Goal: Task Accomplishment & Management: Manage account settings

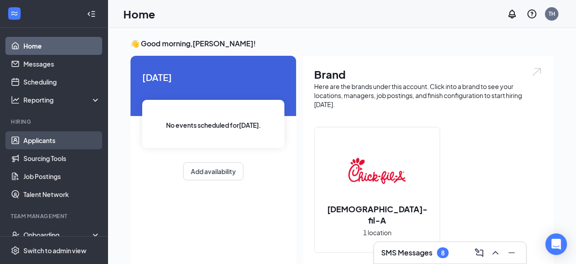
click at [46, 140] on link "Applicants" at bounding box center [61, 140] width 77 height 18
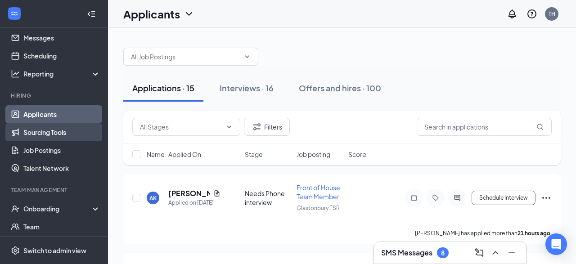
scroll to position [31, 0]
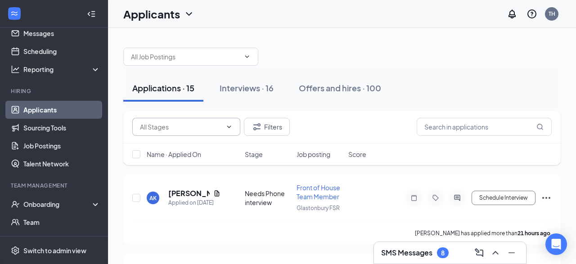
click at [162, 133] on span at bounding box center [186, 127] width 108 height 18
click at [177, 128] on input "text" at bounding box center [181, 127] width 82 height 10
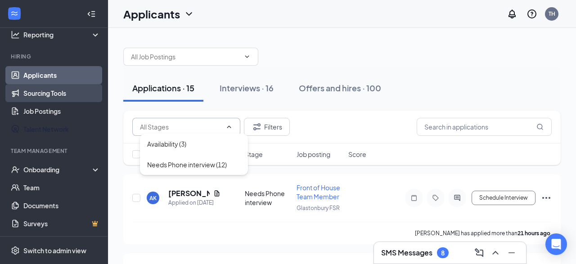
scroll to position [0, 0]
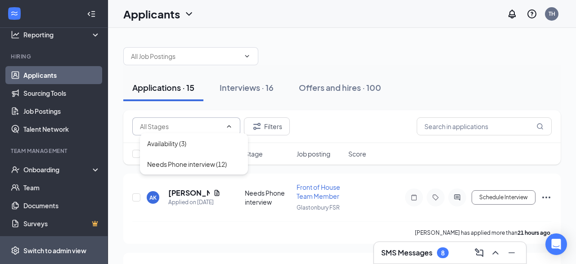
click at [42, 250] on div "Switch to admin view" at bounding box center [54, 250] width 63 height 9
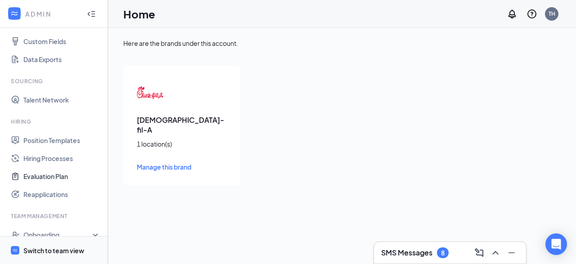
scroll to position [126, 0]
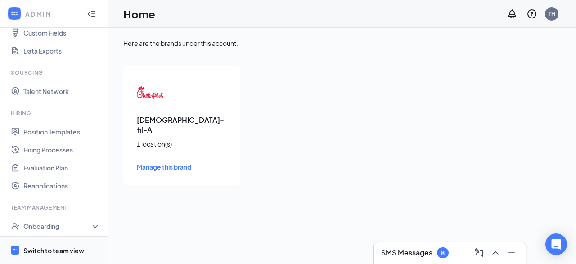
click at [36, 250] on div "Switch to team view" at bounding box center [53, 250] width 61 height 9
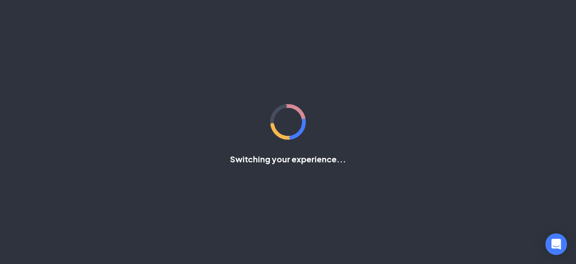
scroll to position [65, 0]
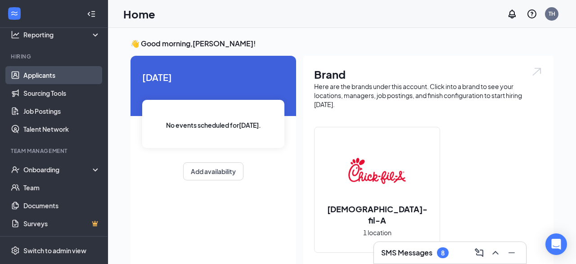
click at [49, 77] on link "Applicants" at bounding box center [61, 75] width 77 height 18
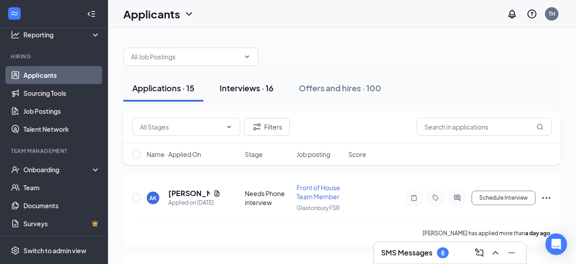
click at [247, 89] on div "Interviews · 16" at bounding box center [247, 87] width 54 height 11
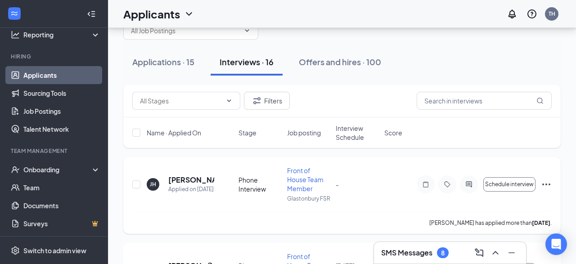
scroll to position [28, 0]
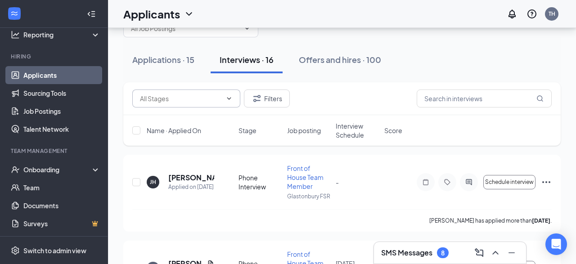
click at [228, 99] on icon "ChevronDown" at bounding box center [229, 98] width 7 height 7
click at [158, 92] on span at bounding box center [186, 99] width 108 height 18
click at [157, 95] on input "text" at bounding box center [181, 99] width 82 height 10
click at [152, 134] on div "Phone Interview (14)" at bounding box center [176, 136] width 59 height 10
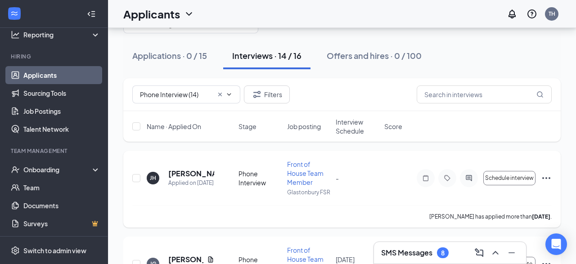
scroll to position [33, 0]
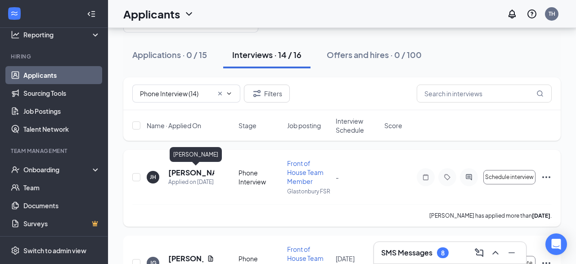
click at [192, 175] on h5 "[PERSON_NAME]" at bounding box center [191, 173] width 46 height 10
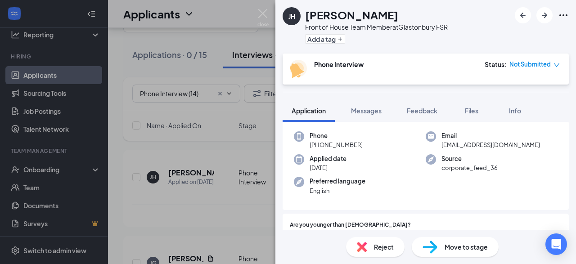
scroll to position [34, 0]
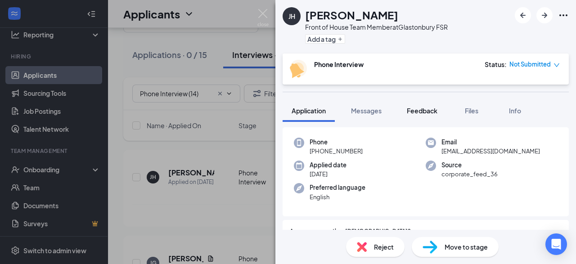
click at [421, 114] on span "Feedback" at bounding box center [422, 111] width 31 height 8
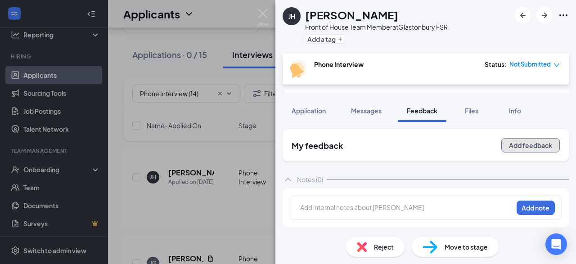
click at [526, 149] on button "Add feedback" at bounding box center [531, 145] width 59 height 14
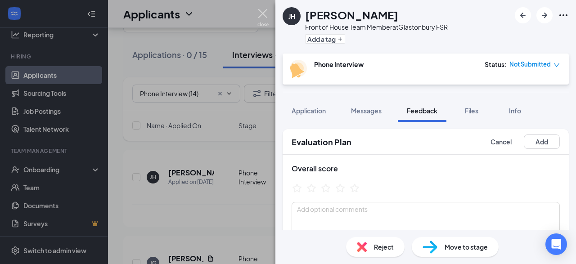
click at [263, 16] on img at bounding box center [263, 18] width 11 height 18
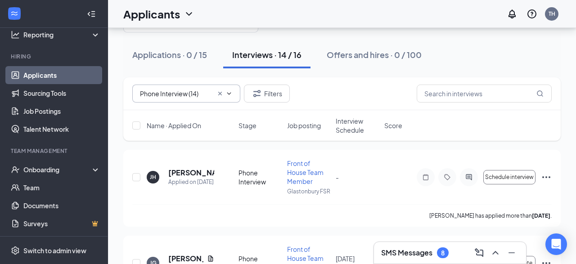
click at [184, 94] on input "Phone Interview (14)" at bounding box center [176, 94] width 73 height 10
click at [184, 110] on div "Needs Final Interview (2)" at bounding box center [182, 111] width 71 height 10
type input "Needs Final Interview (2)"
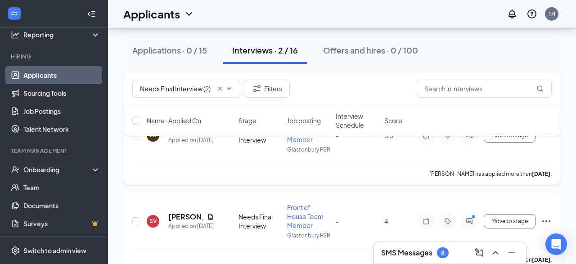
scroll to position [83, 0]
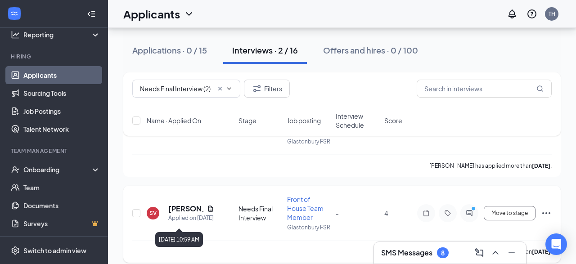
click at [177, 214] on div "Applied on [DATE]" at bounding box center [191, 218] width 46 height 9
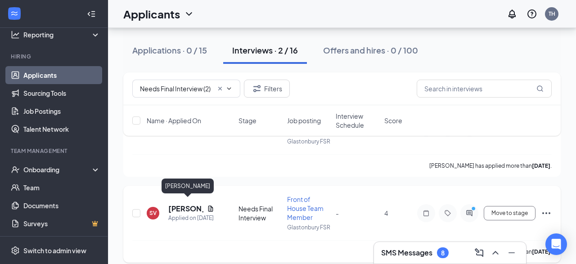
click at [177, 206] on h5 "[PERSON_NAME]" at bounding box center [185, 209] width 35 height 10
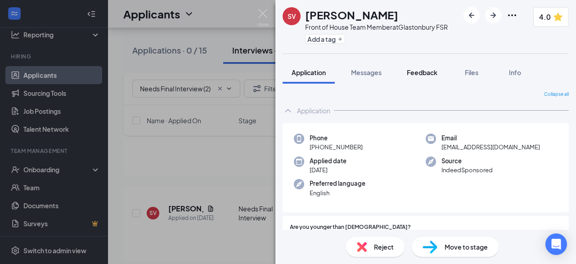
click at [427, 68] on span "Feedback" at bounding box center [422, 72] width 31 height 8
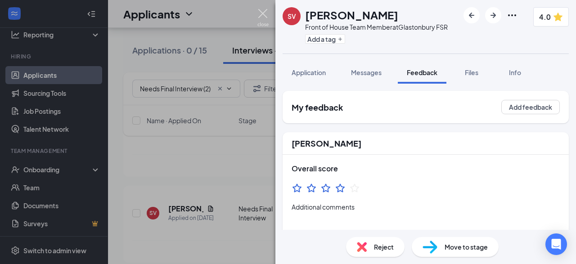
click at [264, 13] on img at bounding box center [263, 18] width 11 height 18
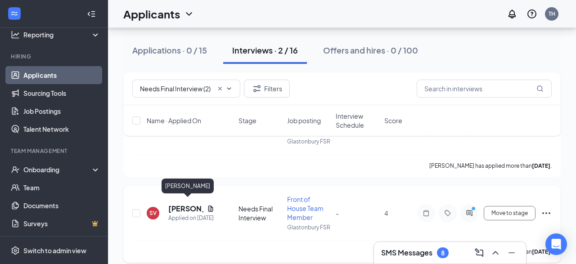
click at [184, 206] on h5 "[PERSON_NAME]" at bounding box center [185, 209] width 35 height 10
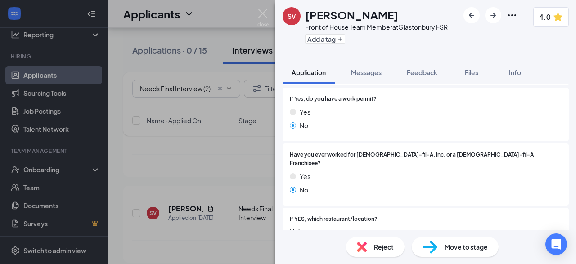
scroll to position [190, 0]
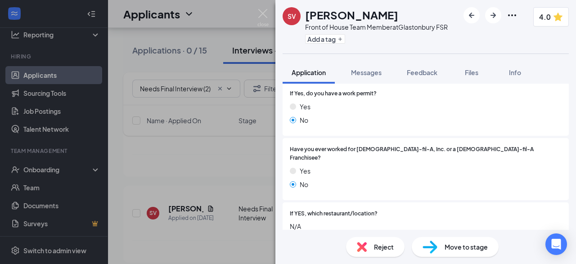
click at [443, 244] on div "Move to stage" at bounding box center [455, 247] width 87 height 20
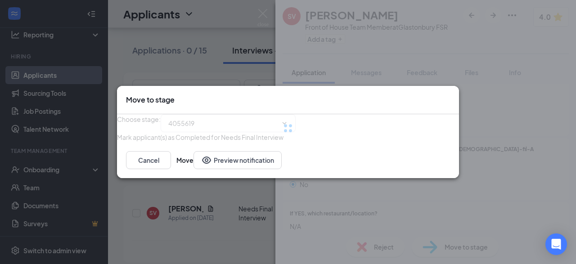
type input "Final Interview - [PERSON_NAME] (next stage)"
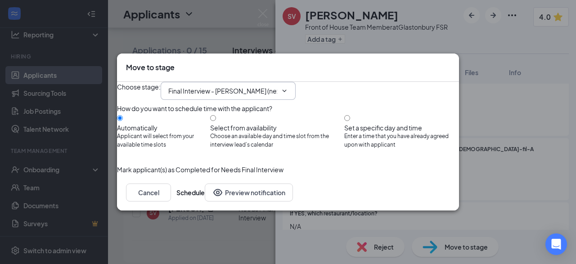
click at [288, 87] on icon "ChevronDown" at bounding box center [284, 90] width 7 height 7
click at [262, 86] on input "Final Interview - [PERSON_NAME] (next stage)" at bounding box center [222, 91] width 109 height 10
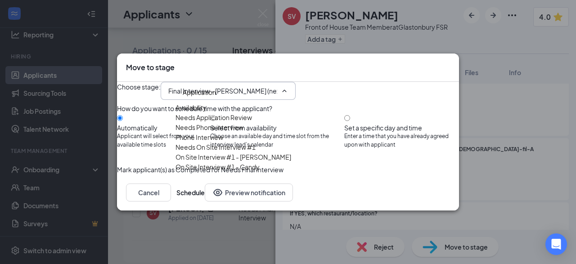
click at [340, 82] on div "Choose stage : Final Interview - [PERSON_NAME] (next stage) Application Availab…" at bounding box center [288, 91] width 342 height 18
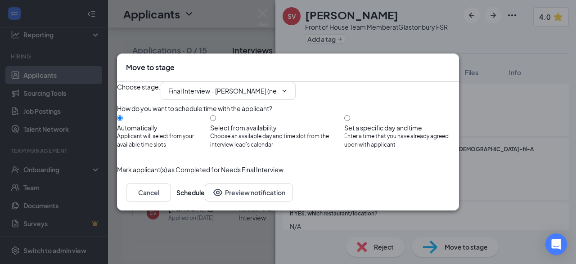
click at [450, 63] on icon "Cross" at bounding box center [450, 63] width 0 height 0
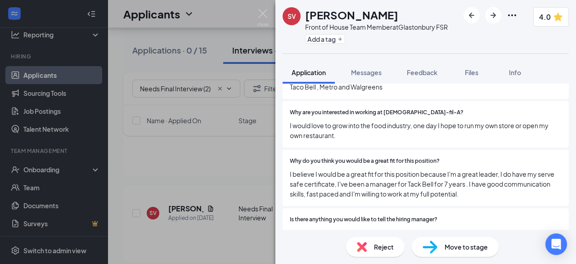
scroll to position [0, 0]
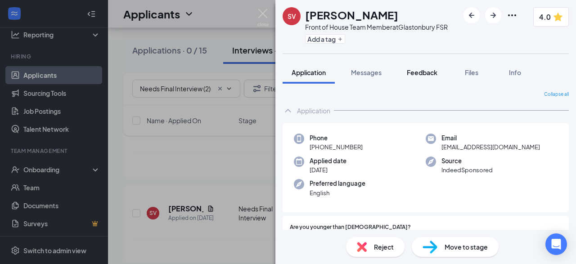
click at [424, 71] on span "Feedback" at bounding box center [422, 72] width 31 height 8
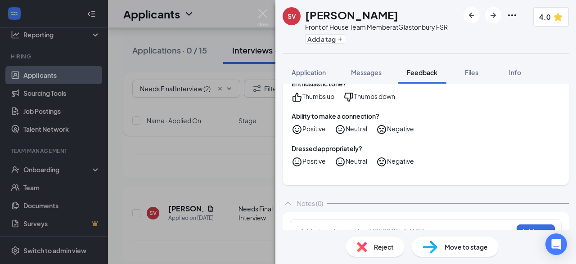
scroll to position [532, 0]
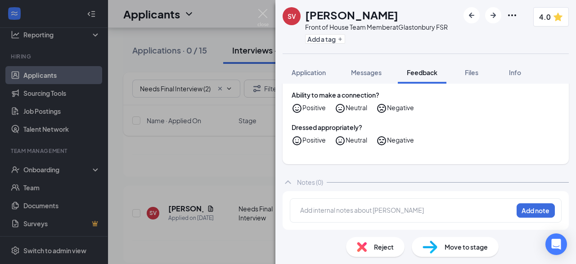
click at [437, 249] on img at bounding box center [430, 247] width 15 height 13
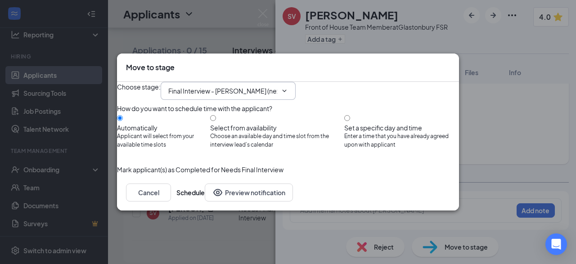
click at [207, 86] on input "Final Interview - [PERSON_NAME] (next stage)" at bounding box center [222, 91] width 109 height 10
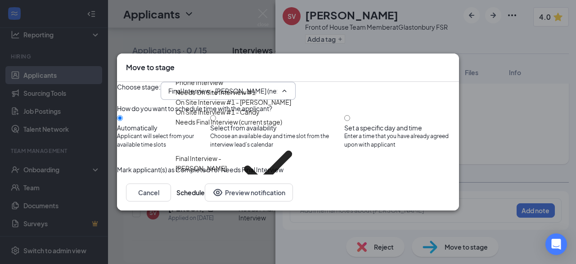
scroll to position [71, 0]
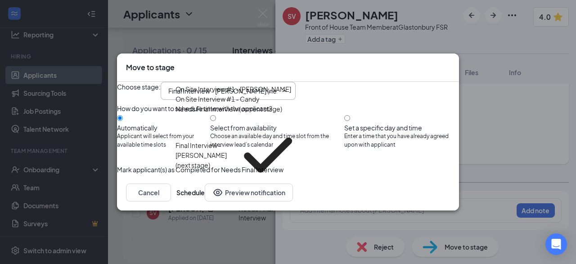
click at [453, 65] on icon "Cross" at bounding box center [455, 67] width 5 height 5
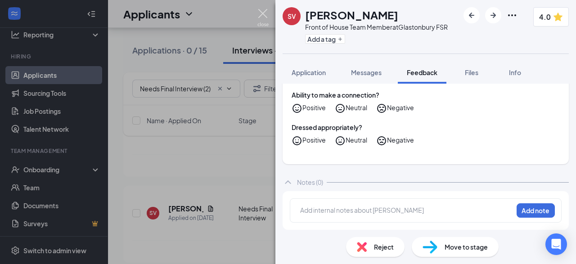
click at [266, 16] on img at bounding box center [263, 18] width 11 height 18
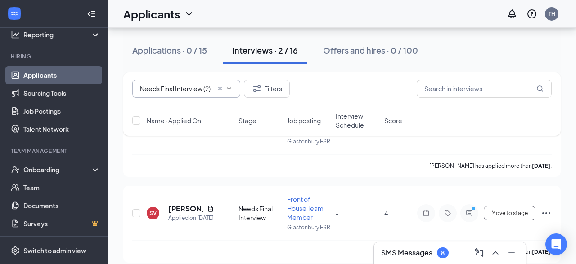
scroll to position [93, 0]
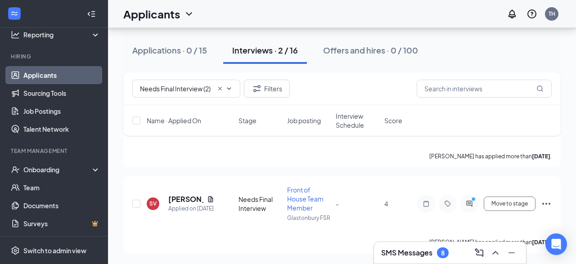
click at [47, 75] on link "Applicants" at bounding box center [61, 75] width 77 height 18
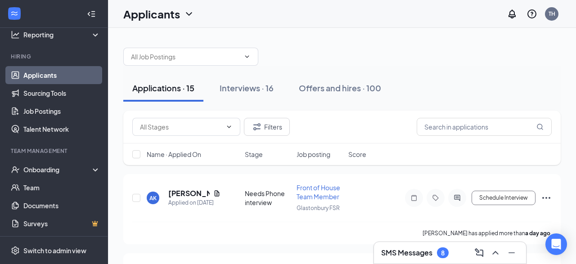
click at [199, 118] on div "Filters" at bounding box center [342, 127] width 438 height 33
click at [189, 126] on input "text" at bounding box center [181, 127] width 82 height 10
click at [180, 164] on div "Needs Phone interview (12)" at bounding box center [187, 165] width 80 height 10
type input "Needs Phone interview (12)"
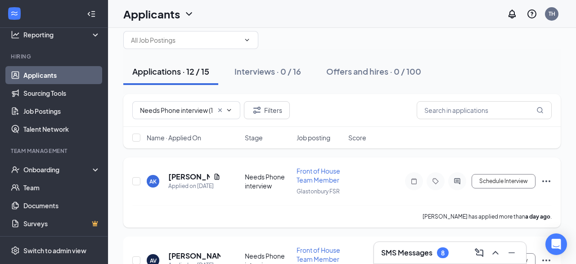
scroll to position [23, 0]
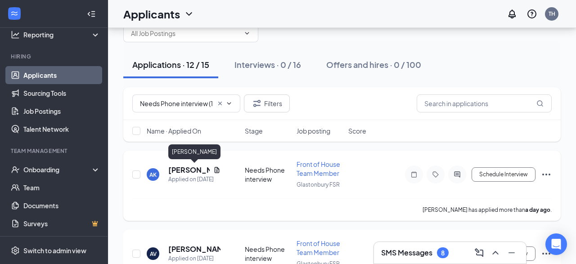
click at [182, 169] on h5 "[PERSON_NAME]" at bounding box center [188, 170] width 41 height 10
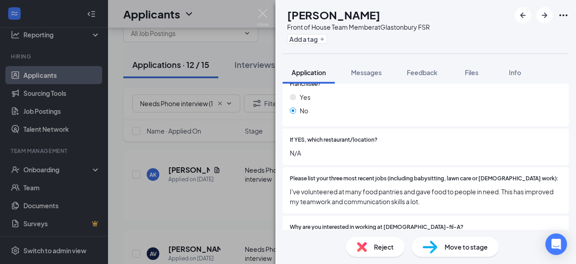
scroll to position [292, 0]
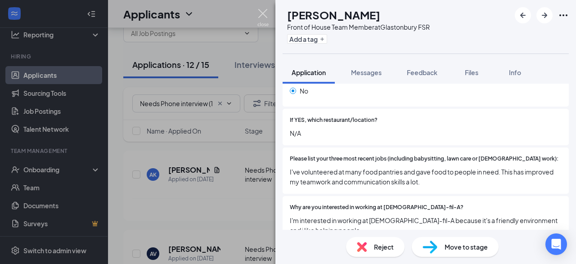
click at [264, 10] on img at bounding box center [263, 18] width 11 height 18
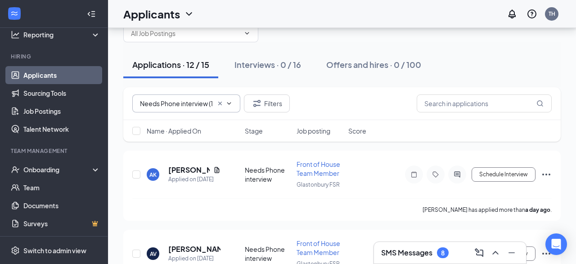
click at [168, 105] on input "Needs Phone interview (12)" at bounding box center [176, 104] width 73 height 10
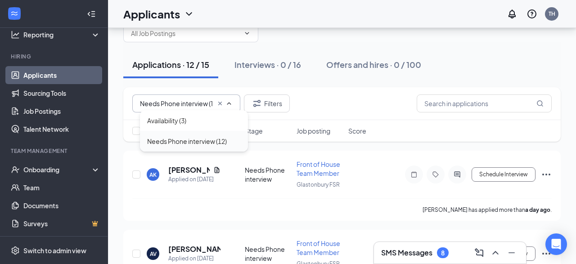
click at [180, 143] on div "Needs Phone interview (12)" at bounding box center [187, 141] width 80 height 10
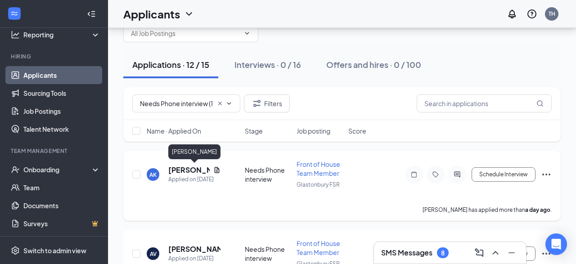
click at [186, 170] on h5 "[PERSON_NAME]" at bounding box center [188, 170] width 41 height 10
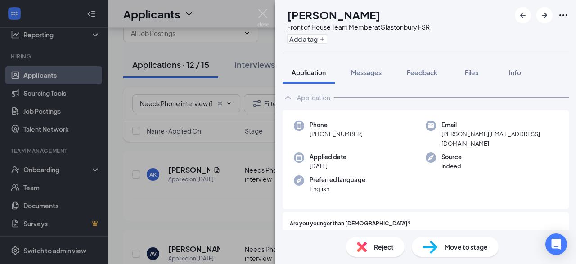
scroll to position [27, 0]
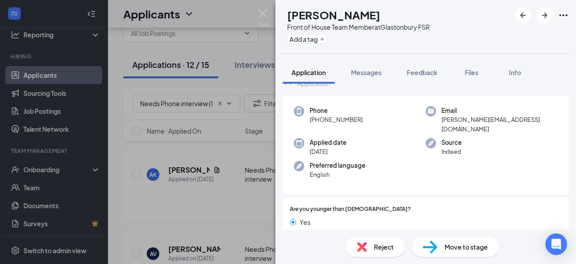
click at [459, 250] on span "Move to stage" at bounding box center [466, 247] width 43 height 10
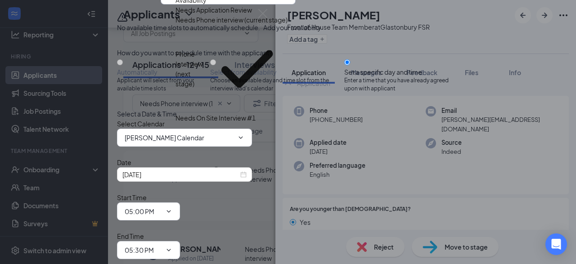
scroll to position [13, 0]
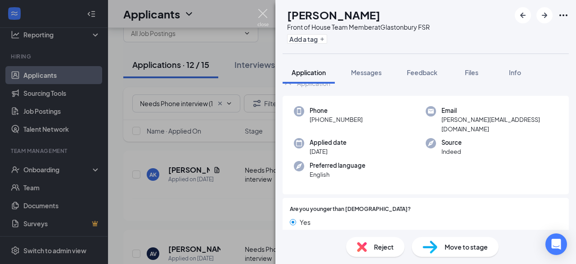
click at [261, 13] on img at bounding box center [263, 18] width 11 height 18
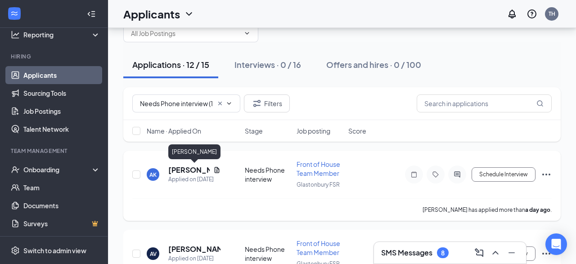
click at [185, 169] on h5 "[PERSON_NAME]" at bounding box center [188, 170] width 41 height 10
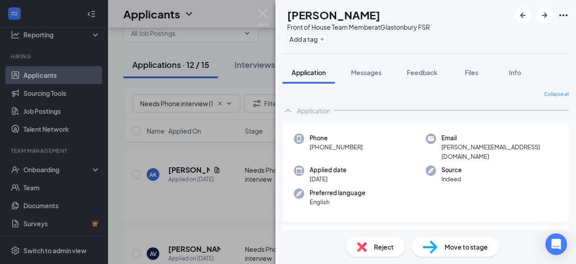
click at [433, 250] on img at bounding box center [430, 247] width 15 height 13
type input "Phone Interview (next stage)"
type input "[PERSON_NAME] Calendar"
type input "[DATE]"
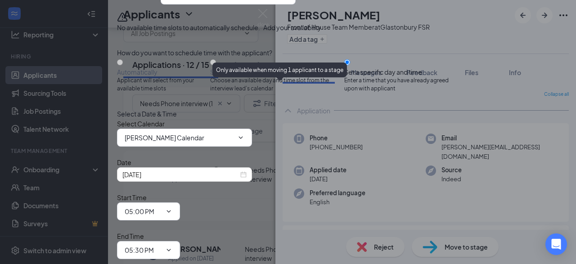
scroll to position [105, 0]
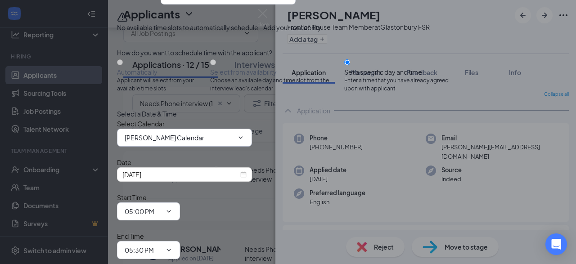
click at [244, 129] on span "[PERSON_NAME] Calendar" at bounding box center [184, 138] width 135 height 18
click at [234, 133] on input "[PERSON_NAME] Calendar" at bounding box center [179, 138] width 109 height 10
click at [325, 119] on div "Select Calendar [PERSON_NAME] Calendar [PERSON_NAME] Calendar [PERSON_NAME] Cal…" at bounding box center [288, 133] width 342 height 28
click at [245, 134] on icon "ChevronDown" at bounding box center [240, 137] width 7 height 7
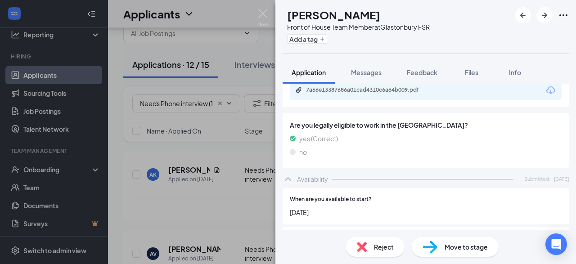
scroll to position [525, 0]
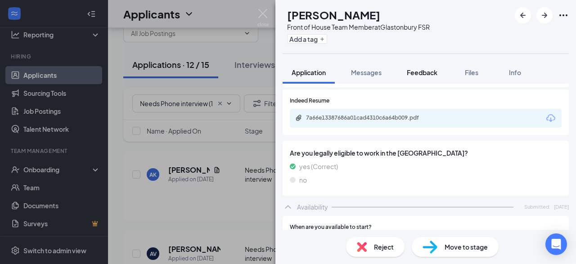
click at [434, 75] on span "Feedback" at bounding box center [422, 72] width 31 height 8
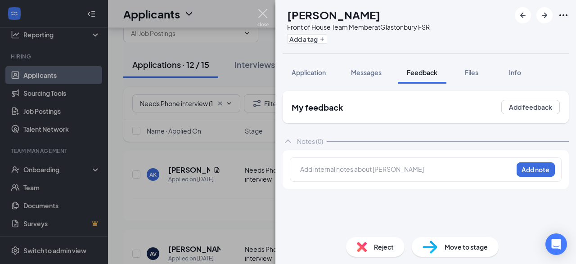
click at [261, 14] on img at bounding box center [263, 18] width 11 height 18
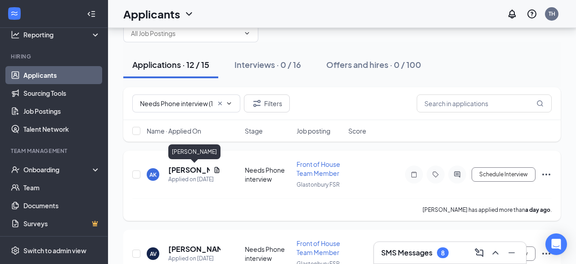
click at [182, 172] on h5 "[PERSON_NAME]" at bounding box center [188, 170] width 41 height 10
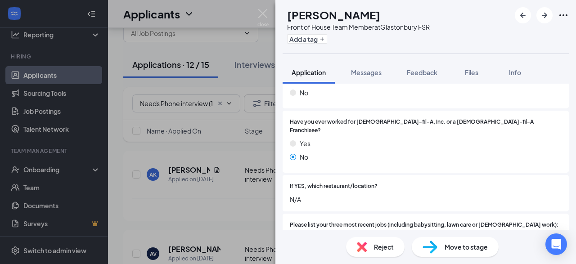
scroll to position [203, 0]
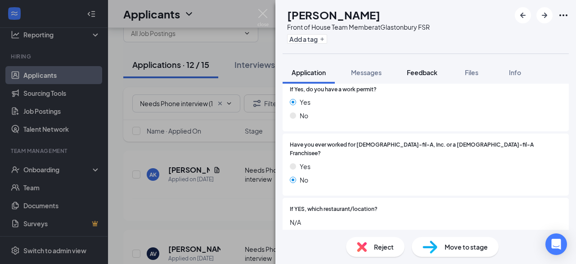
click at [424, 76] on span "Feedback" at bounding box center [422, 72] width 31 height 8
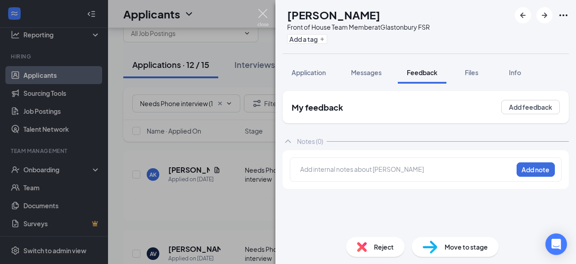
click at [262, 16] on img at bounding box center [263, 18] width 11 height 18
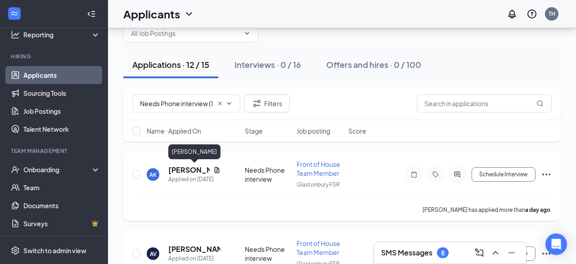
click at [178, 169] on h5 "[PERSON_NAME]" at bounding box center [188, 170] width 41 height 10
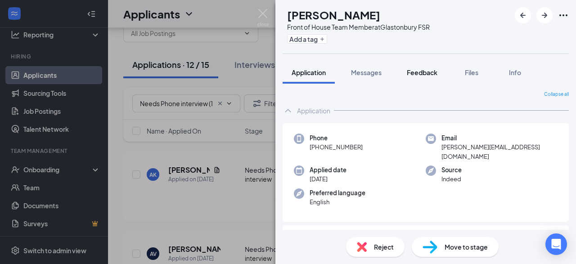
click at [428, 72] on span "Feedback" at bounding box center [422, 72] width 31 height 8
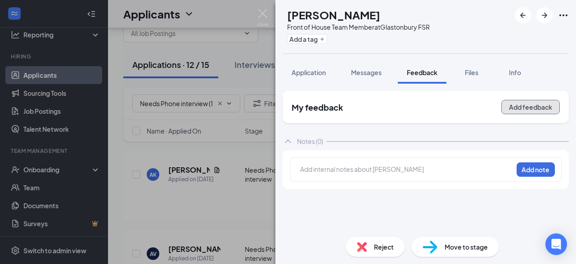
click at [521, 104] on button "Add feedback" at bounding box center [531, 107] width 59 height 14
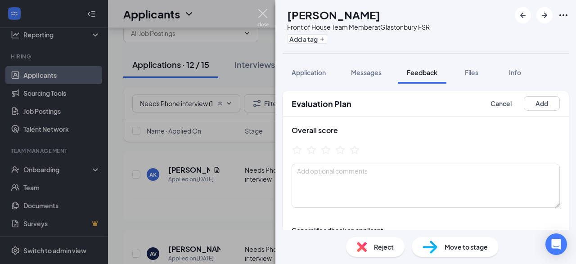
click at [261, 13] on img at bounding box center [263, 18] width 11 height 18
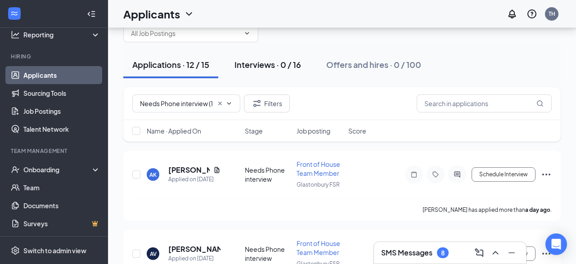
click at [268, 66] on div "Interviews · 0 / 16" at bounding box center [268, 64] width 67 height 11
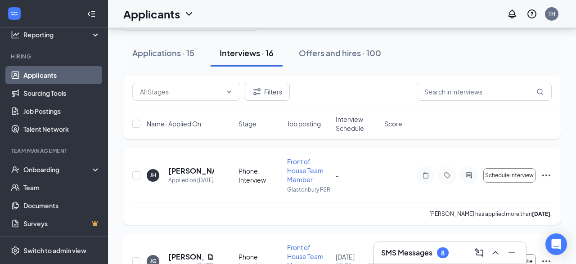
scroll to position [46, 0]
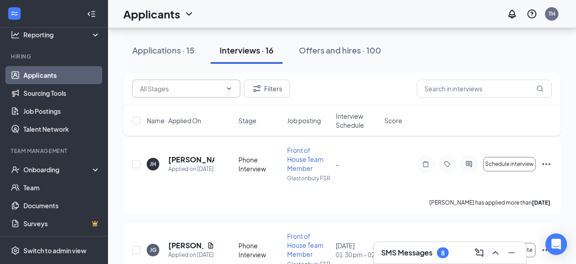
click at [183, 94] on span at bounding box center [186, 89] width 108 height 18
click at [174, 90] on input "text" at bounding box center [181, 89] width 82 height 10
click at [361, 82] on div "Needs Final Interview (2) Phone Interview (14) Filters" at bounding box center [342, 89] width 420 height 18
click at [47, 168] on div "Onboarding" at bounding box center [57, 169] width 69 height 9
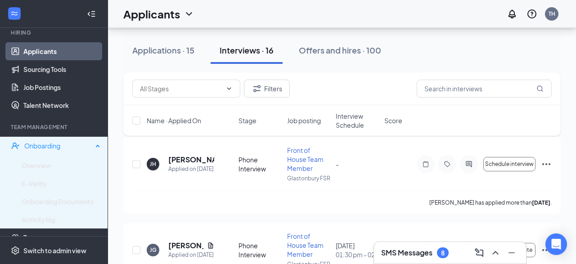
scroll to position [91, 0]
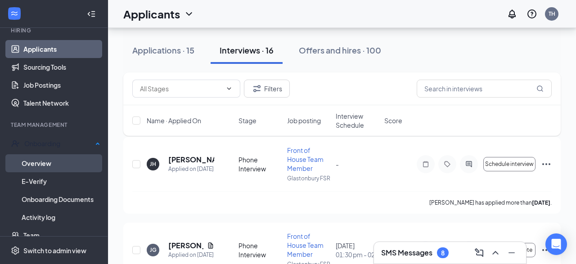
click at [47, 162] on link "Overview" at bounding box center [61, 163] width 79 height 18
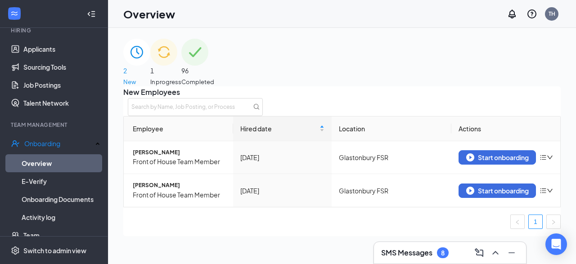
click at [181, 77] on span "In progress" at bounding box center [165, 81] width 31 height 9
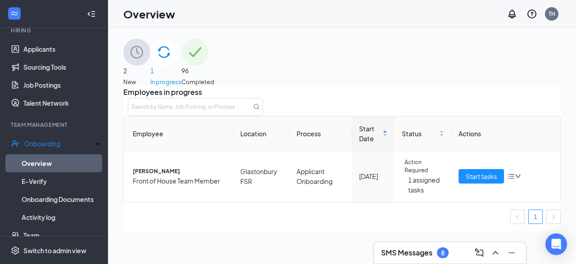
click at [150, 61] on div "2 New" at bounding box center [136, 63] width 27 height 48
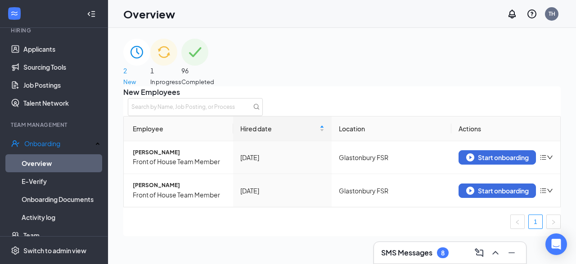
click at [181, 51] on div "1 In progress" at bounding box center [165, 63] width 31 height 48
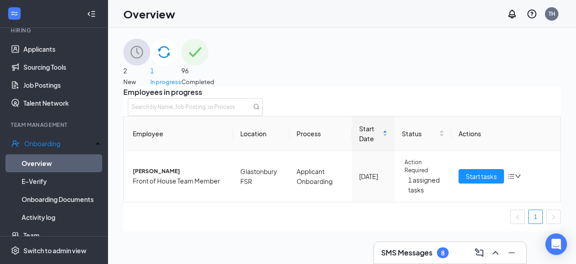
click at [150, 57] on div "2 New" at bounding box center [136, 63] width 27 height 48
